Goal: Find specific page/section: Find specific page/section

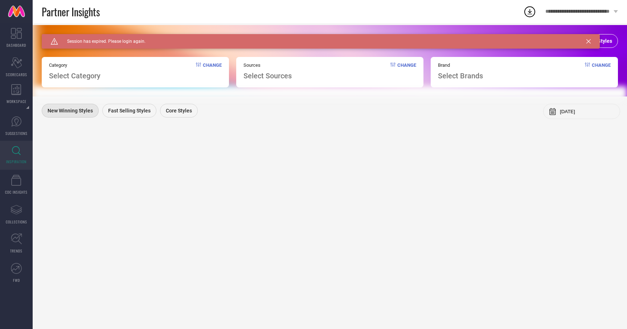
click at [10, 163] on span "INSPIRATION" at bounding box center [16, 161] width 20 height 5
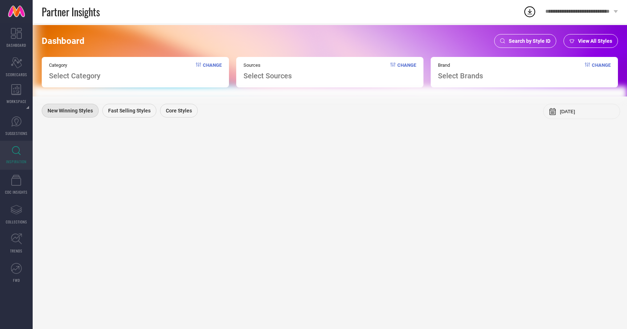
click at [530, 38] on span "Search by Style ID" at bounding box center [530, 41] width 42 height 6
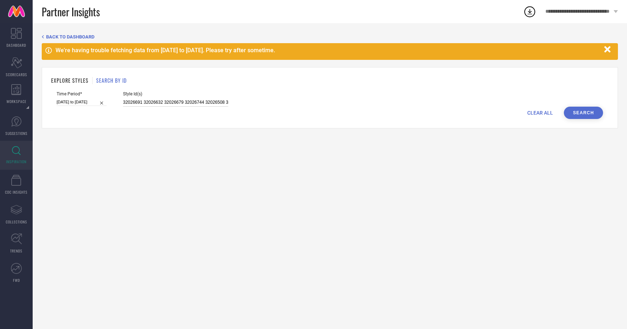
click at [144, 102] on input "32026691 32026632 32026679 32026744 32026508 32026625 32026732 32026603 32026610" at bounding box center [175, 102] width 105 height 8
paste input "202507 202507 202507 202507 202507 202507 202507 202506 202507 202507 202507 20…"
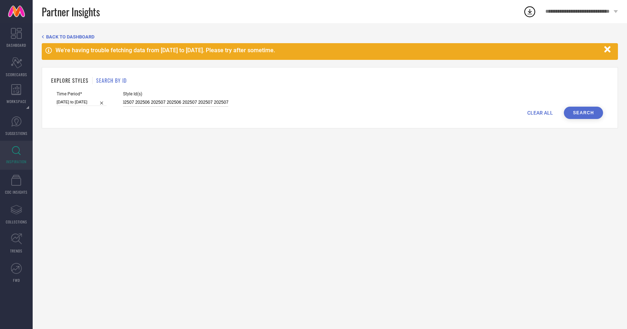
type input "202507 202507 202507 202507 202507 202507 202507 202506 202507 202507 202507 20…"
click at [583, 112] on button "Search" at bounding box center [583, 113] width 39 height 12
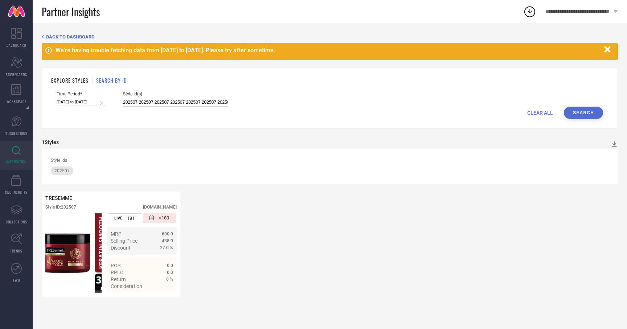
click at [175, 99] on input "202507 202507 202507 202507 202507 202507 202507 202506 202507 202507 202507 20…" at bounding box center [175, 102] width 105 height 8
click at [583, 105] on div "Time Period* 01-11-2024 to 30-04-2025 Style Id(s) 202507 202507 202507 202507 2…" at bounding box center [330, 98] width 547 height 15
click at [580, 113] on button "Search" at bounding box center [583, 113] width 39 height 12
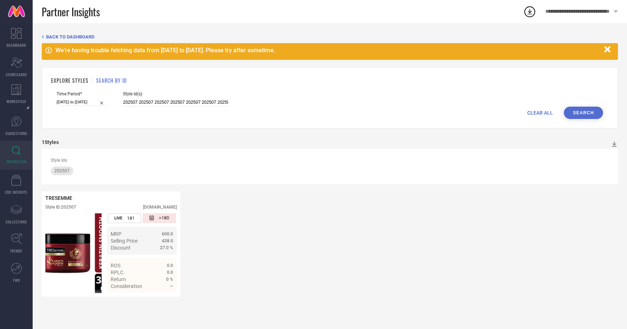
click at [535, 110] on span "CLEAR ALL" at bounding box center [540, 113] width 26 height 6
click at [172, 107] on div "CLEAR ALL Search" at bounding box center [330, 113] width 547 height 12
click at [172, 105] on input at bounding box center [175, 102] width 105 height 8
paste input "202507 202507 202507 202507 202507 202507 202507 202506 202507 202507 202507 20…"
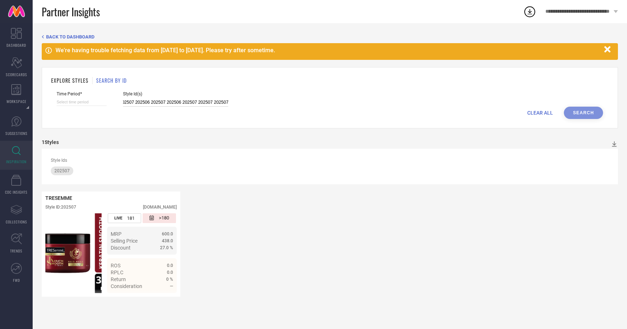
type input "202507 202507 202507 202507 202507 202507 202507 202506 202507 202507 202507 20…"
click at [592, 113] on div "CLEAR ALL Search" at bounding box center [330, 113] width 547 height 12
click at [606, 54] on button "button" at bounding box center [608, 49] width 14 height 14
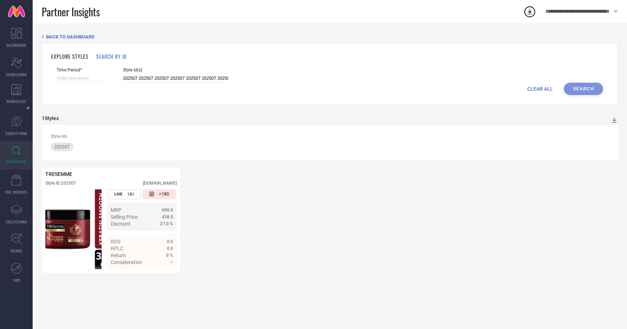
click at [592, 83] on div "CLEAR ALL Search" at bounding box center [330, 89] width 547 height 12
click at [216, 71] on span "Style Id(s)" at bounding box center [175, 70] width 105 height 5
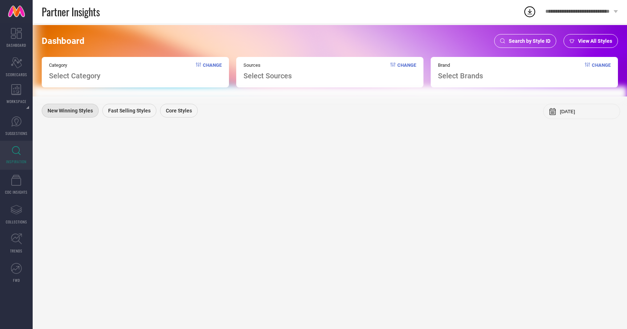
click at [523, 43] on span "Search by Style ID" at bounding box center [530, 41] width 42 height 6
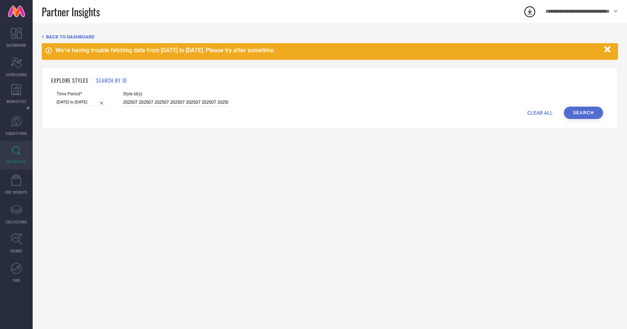
click at [158, 103] on input "202507 202507 202507 202507 202507 202507 202507 202506 202507 202507 202507 20…" at bounding box center [175, 102] width 105 height 8
click at [158, 102] on input "202507 202507 202507 202507 202507 202507 202507 202506 202507 202507 202507 20…" at bounding box center [175, 102] width 105 height 8
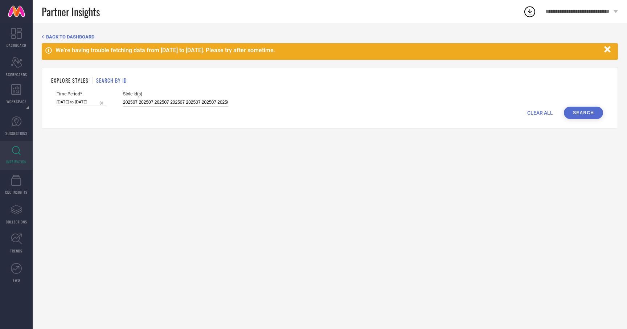
click at [158, 102] on input "202507 202507 202507 202507 202507 202507 202507 202506 202507 202507 202507 20…" at bounding box center [175, 102] width 105 height 8
paste input "202507 202507 202507 202507 202507 202507 202507 202506 202507 202507 202507 20…"
type input "202507 202507 202507 202507 202507 202507 202507 202506 202507 202507 202507 20…"
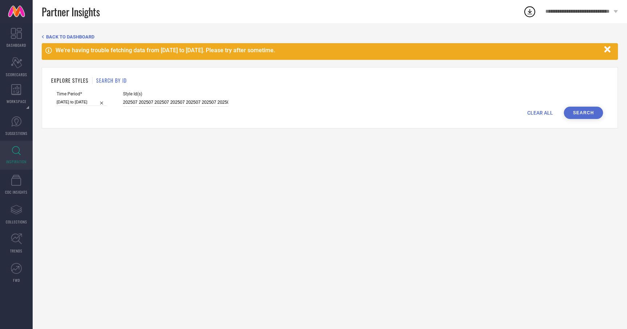
click at [592, 112] on button "Search" at bounding box center [583, 113] width 39 height 12
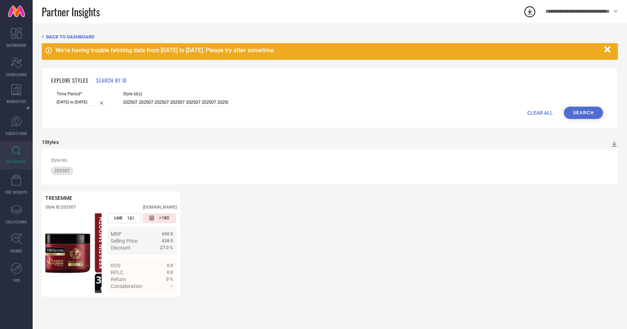
click at [606, 45] on icon "button" at bounding box center [607, 49] width 9 height 9
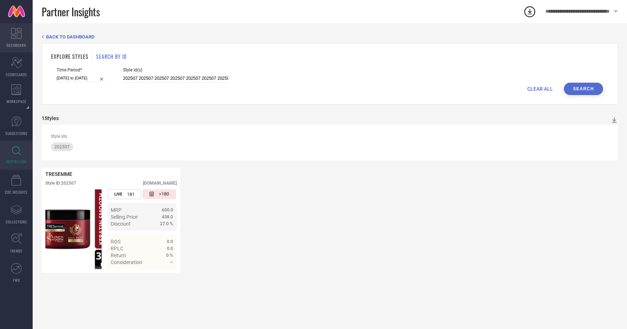
click at [15, 34] on icon at bounding box center [16, 33] width 11 height 11
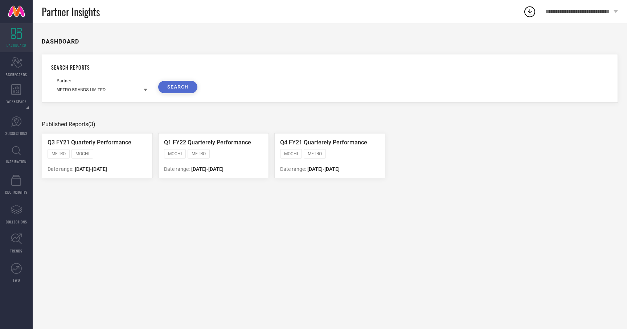
click at [148, 91] on div "Partner METRO BRANDS LIMITED SEARCH" at bounding box center [330, 85] width 547 height 15
click at [147, 91] on icon at bounding box center [146, 90] width 4 height 4
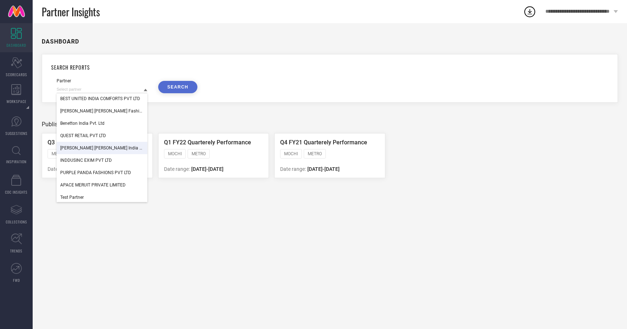
scroll to position [804, 0]
click at [13, 156] on link "INSPIRATION" at bounding box center [16, 155] width 33 height 29
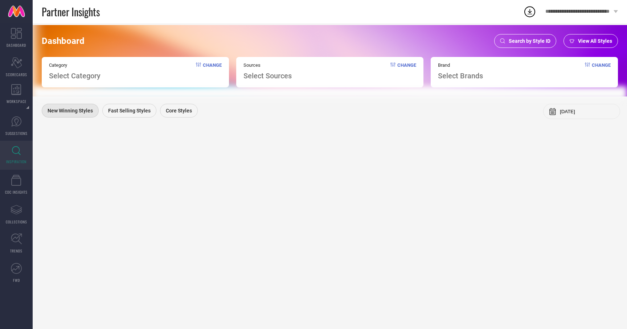
click at [512, 42] on span "Search by Style ID" at bounding box center [530, 41] width 42 height 6
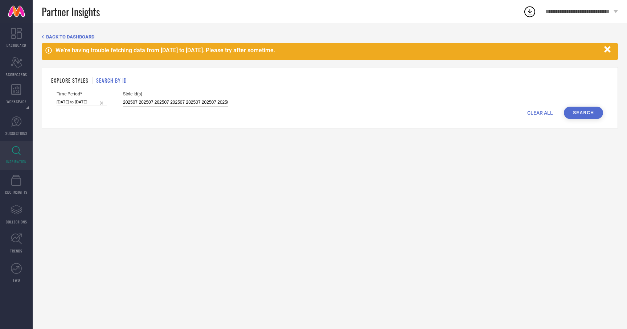
click at [180, 102] on input "202507 202507 202507 202507 202507 202507 202507 202506 202507 202507 202507 20…" at bounding box center [175, 102] width 105 height 8
paste input "202507 202507 202507 202507 202507 202507 202507 202506 202507 202507 202507 20…"
type input "202507 202507 202507 202507 202507 202507 202507 202506 202507 202507 202507 20…"
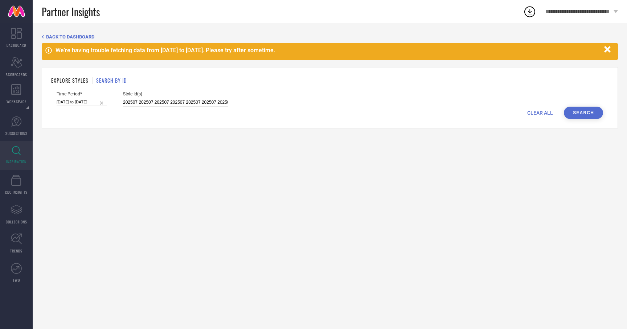
click at [587, 114] on button "Search" at bounding box center [583, 113] width 39 height 12
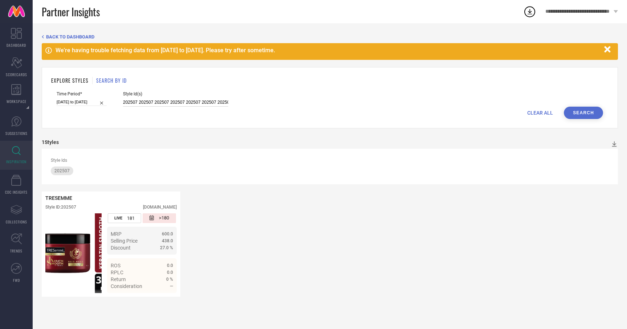
click at [192, 100] on input "202507 202507 202507 202507 202507 202507 202507 202506 202507 202507 202507 20…" at bounding box center [175, 102] width 105 height 8
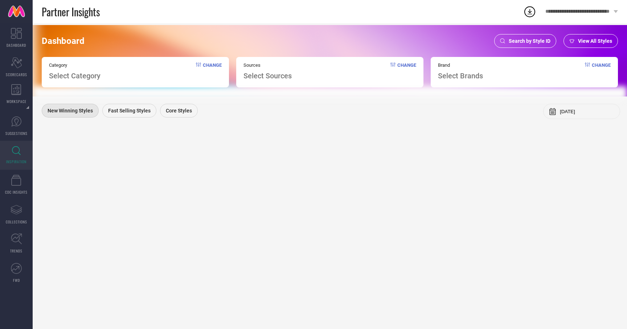
click at [523, 38] on span "Search by Style ID" at bounding box center [530, 41] width 42 height 6
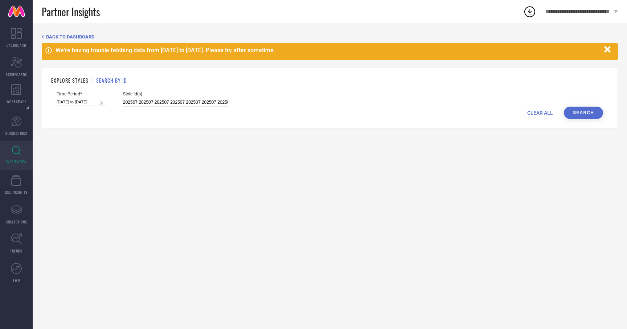
click at [545, 109] on div "CLEAR ALL Search" at bounding box center [330, 113] width 547 height 12
click at [544, 112] on span "CLEAR ALL" at bounding box center [540, 113] width 26 height 6
click at [170, 105] on input at bounding box center [175, 102] width 105 height 8
paste input "202507 202507 202507 202507 202507 202507 202507 202506 202507 202507 202507 20…"
type input "202507 202507 202507 202507 202507 202507 202507 202506 202507 202507 202507 20…"
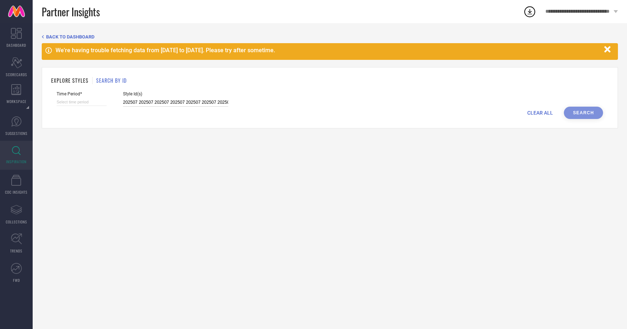
scroll to position [0, 1248]
select select "8"
select select "2025"
select select "9"
select select "2025"
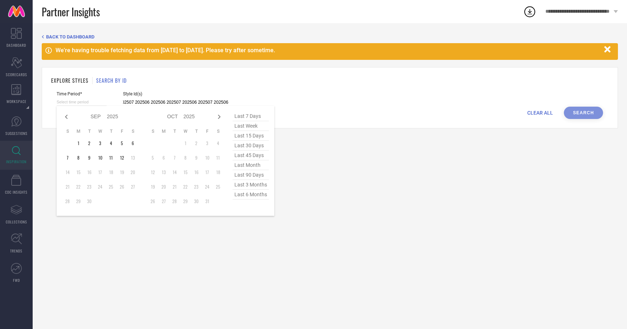
click at [74, 106] on input at bounding box center [82, 102] width 50 height 8
type input "202507 202507 202507 202507 202507 202507 202507 202506 202507 202507 202507 20…"
click at [245, 148] on span "last 30 days" at bounding box center [251, 146] width 36 height 10
type input "14-08-2025 to 12-09-2025"
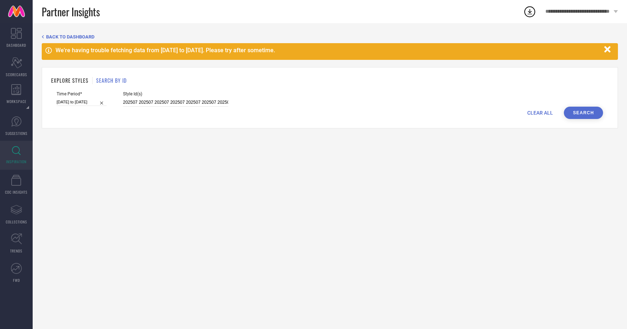
select select "7"
select select "2025"
select select "8"
select select "2025"
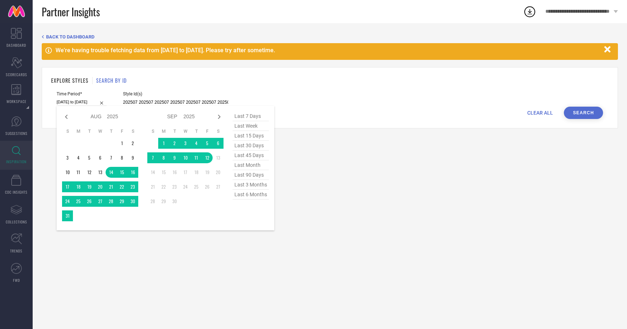
click at [89, 101] on input "14-08-2025 to 12-09-2025" at bounding box center [82, 102] width 50 height 8
click at [250, 186] on span "last 3 months" at bounding box center [251, 185] width 36 height 10
type input "01-06-2025 to 31-08-2025"
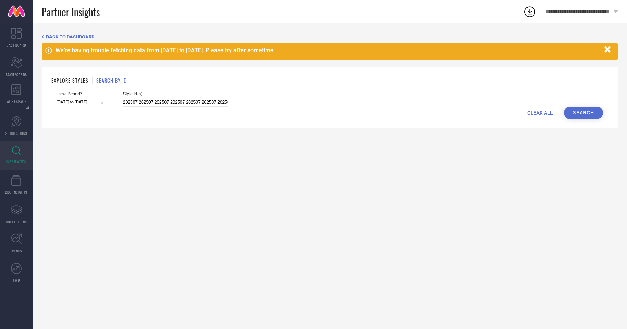
click at [588, 114] on button "Search" at bounding box center [583, 113] width 39 height 12
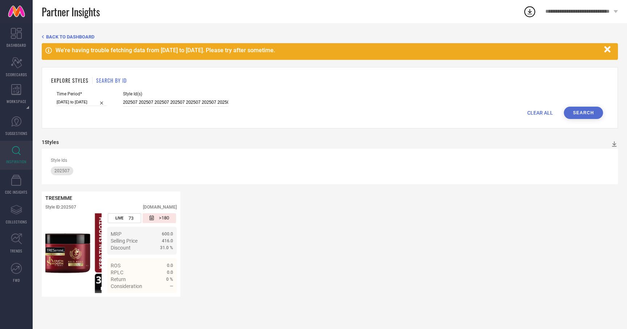
click at [610, 46] on icon "button" at bounding box center [607, 49] width 6 height 6
